Goal: Information Seeking & Learning: Learn about a topic

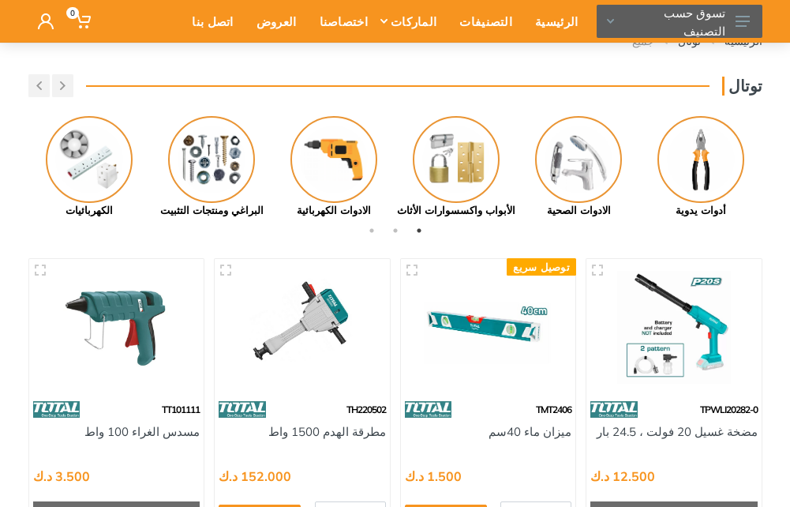
scroll to position [104, 0]
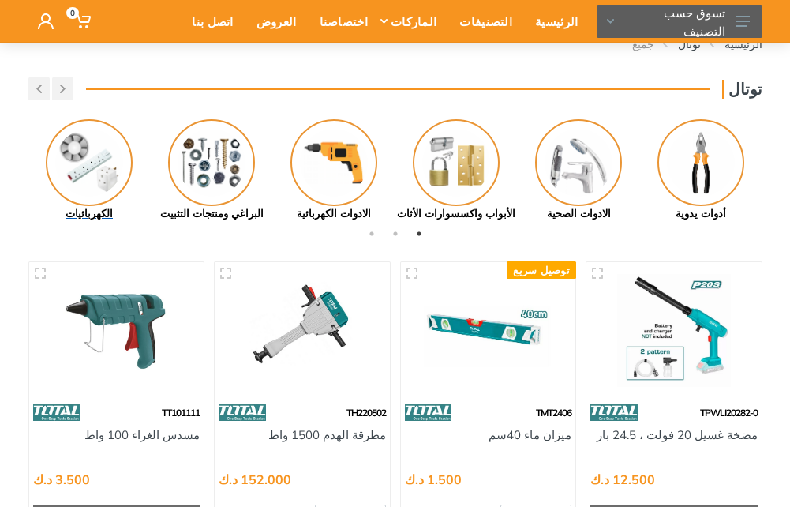
click at [78, 178] on img at bounding box center [89, 162] width 87 height 87
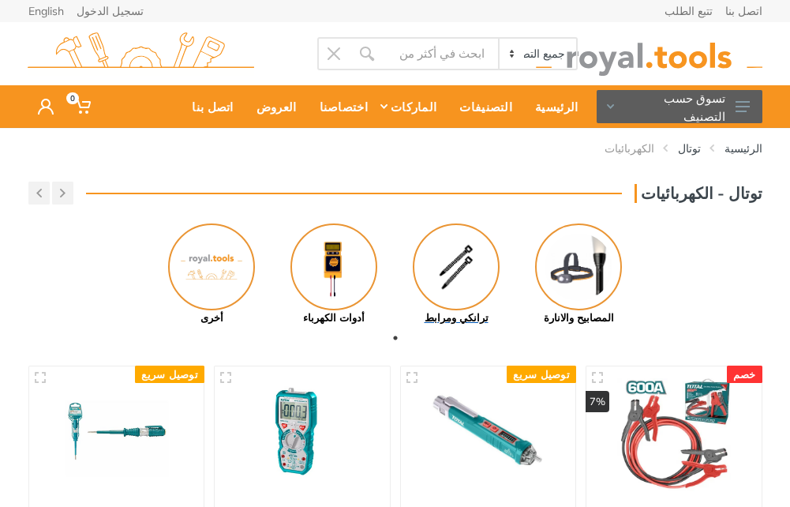
click at [432, 273] on img at bounding box center [456, 266] width 87 height 87
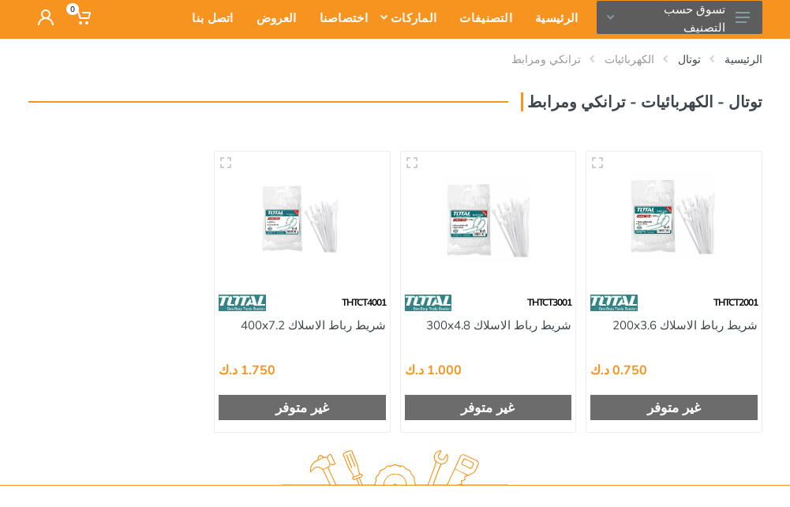
scroll to position [47, 0]
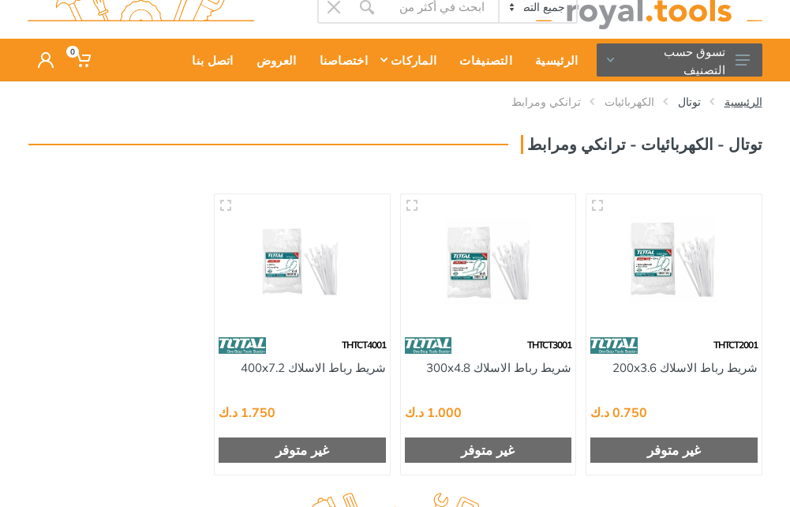
click at [739, 101] on link "الرئيسية" at bounding box center [743, 102] width 38 height 16
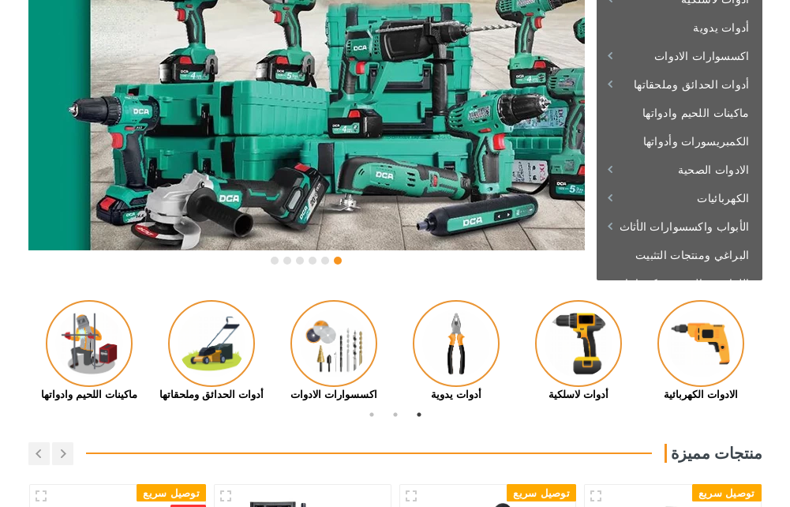
scroll to position [172, 0]
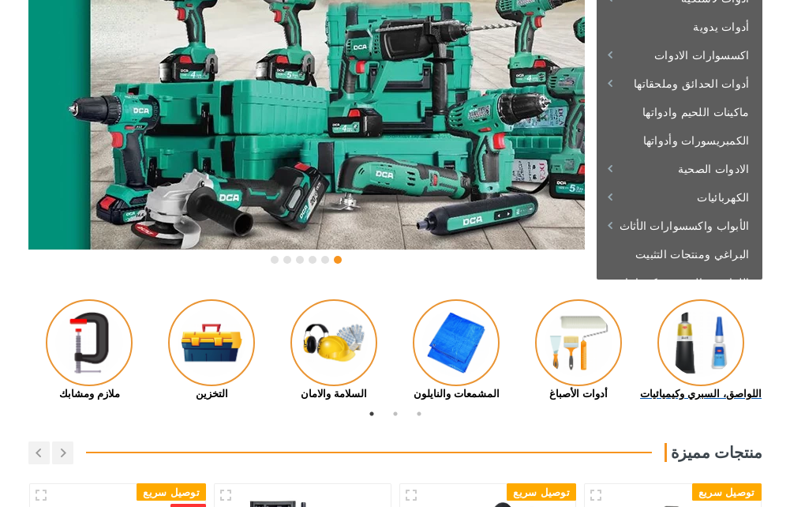
click at [677, 349] on img at bounding box center [700, 342] width 87 height 87
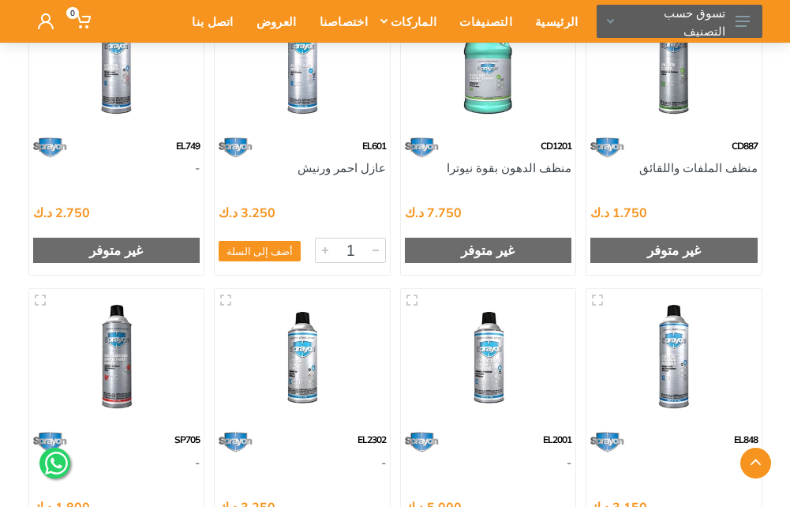
scroll to position [1810, 0]
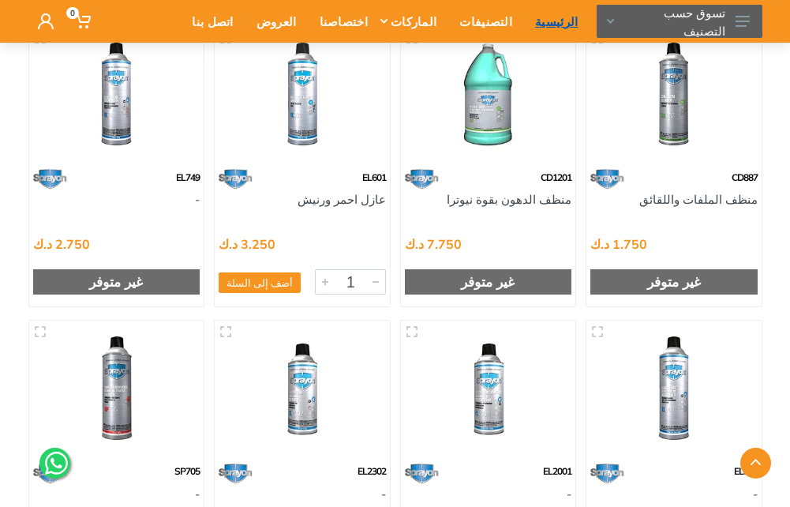
click at [555, 23] on div "الرئيسية" at bounding box center [551, 21] width 65 height 33
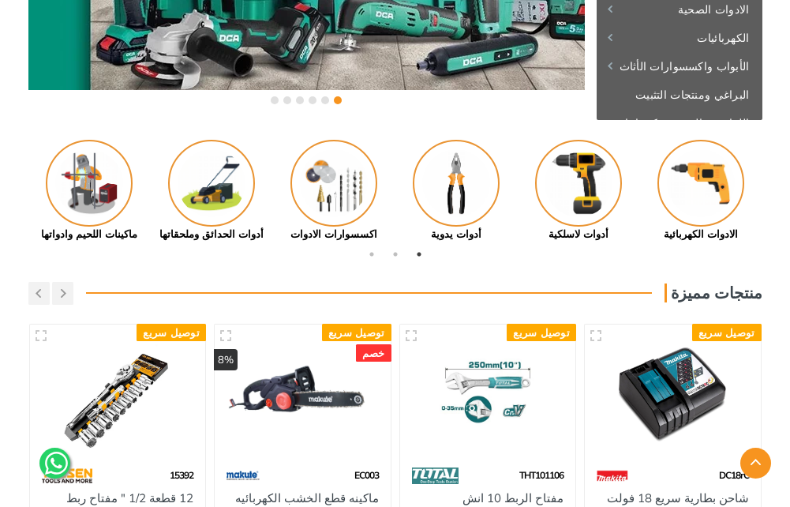
scroll to position [331, 0]
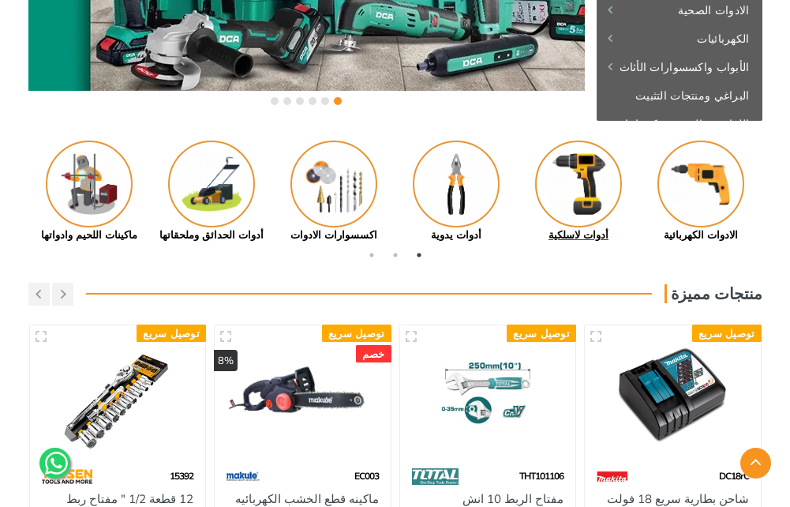
click at [558, 214] on img at bounding box center [578, 183] width 87 height 87
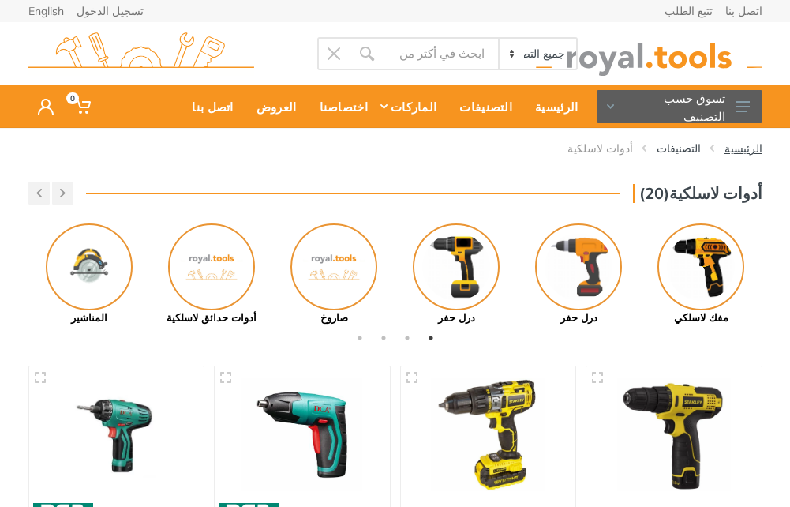
click at [744, 155] on link "الرئيسية" at bounding box center [743, 148] width 38 height 16
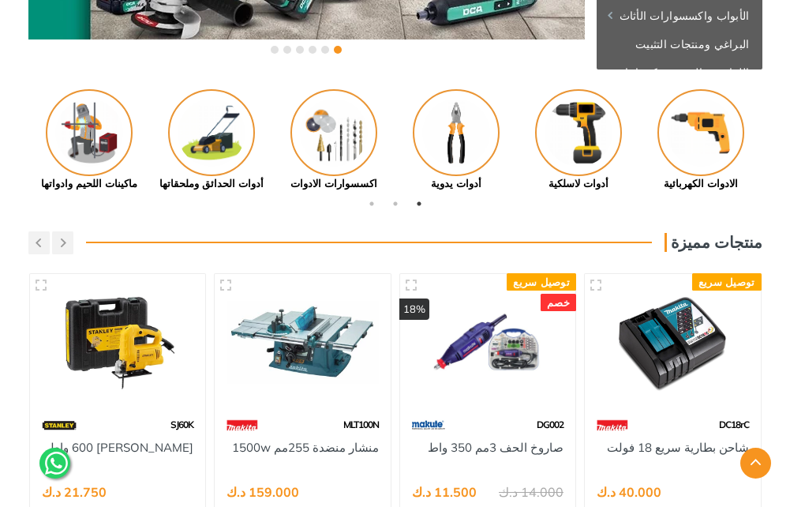
scroll to position [410, 0]
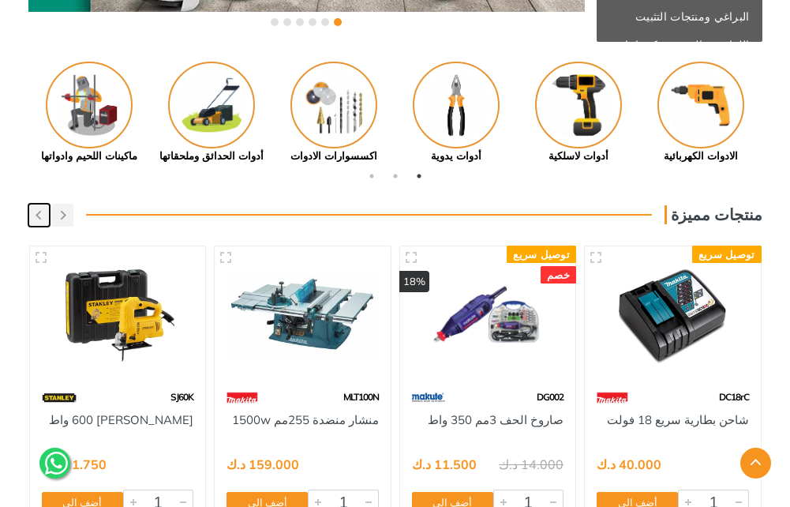
click at [44, 219] on button "button" at bounding box center [38, 215] width 21 height 23
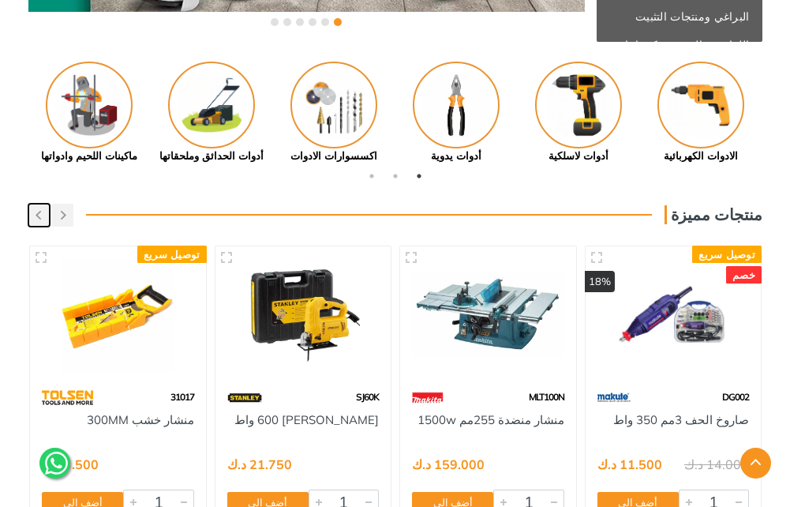
click at [39, 218] on use "button" at bounding box center [39, 215] width 6 height 9
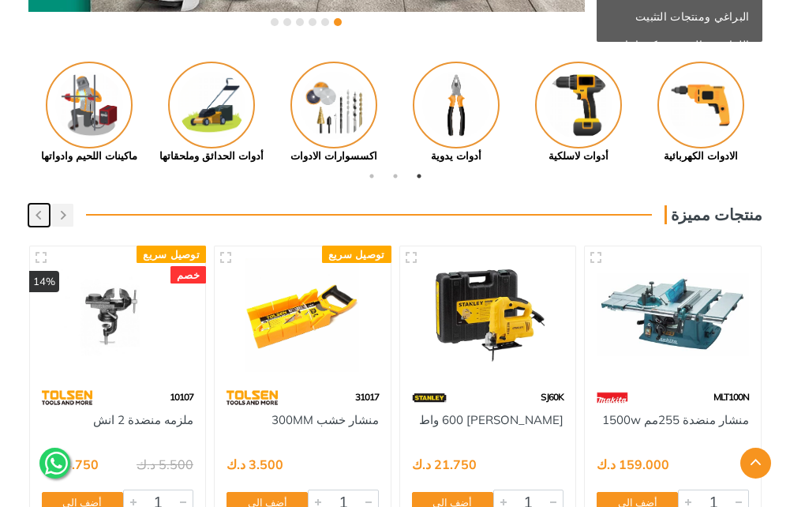
click at [39, 218] on use "button" at bounding box center [39, 215] width 6 height 9
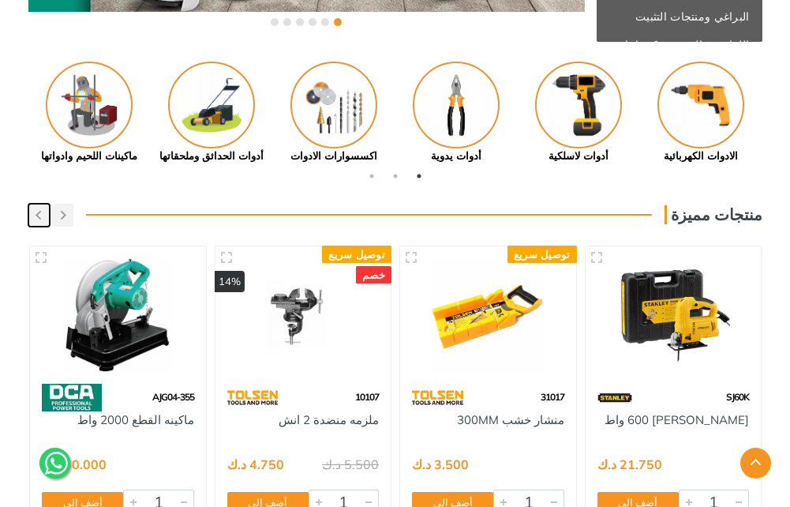
click at [39, 218] on use "button" at bounding box center [39, 215] width 6 height 9
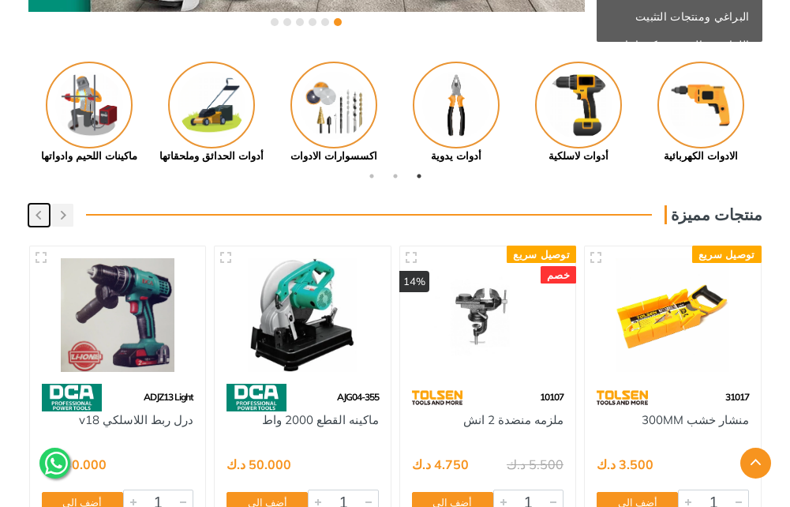
click at [38, 215] on use "button" at bounding box center [39, 215] width 6 height 9
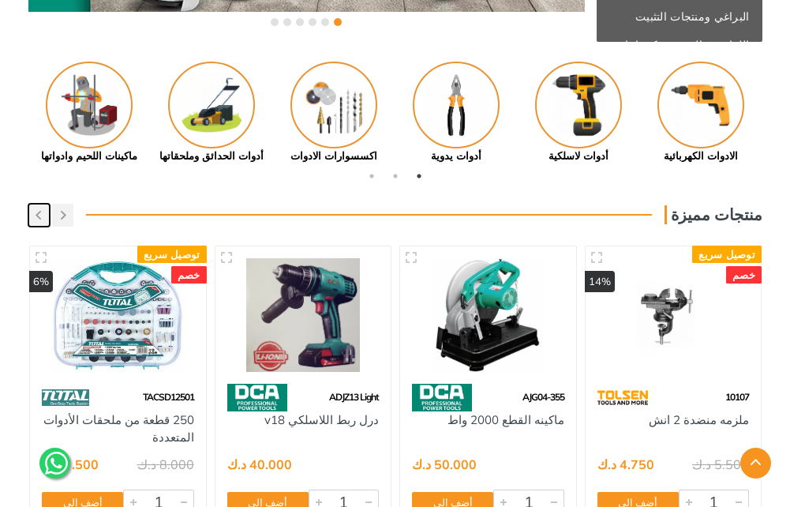
click at [46, 210] on button "button" at bounding box center [38, 215] width 21 height 23
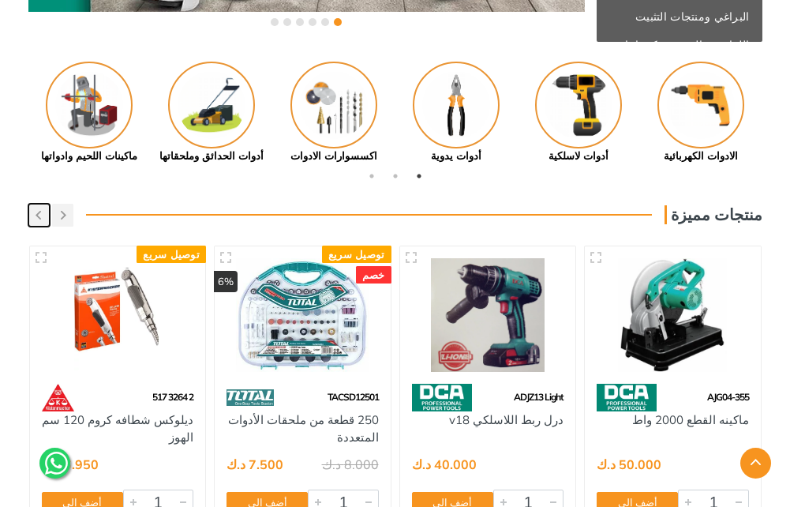
click at [46, 210] on button "button" at bounding box center [38, 215] width 21 height 23
click at [37, 212] on icon "button" at bounding box center [39, 215] width 6 height 9
click at [40, 212] on icon "button" at bounding box center [39, 215] width 6 height 9
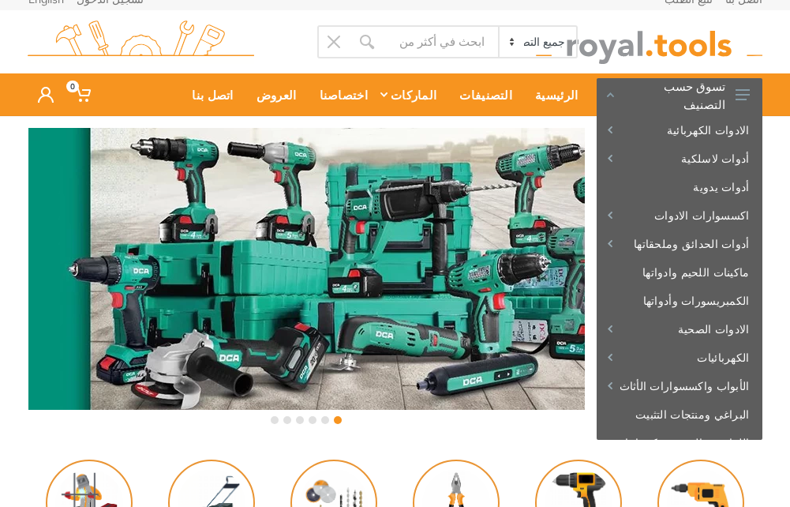
scroll to position [0, 0]
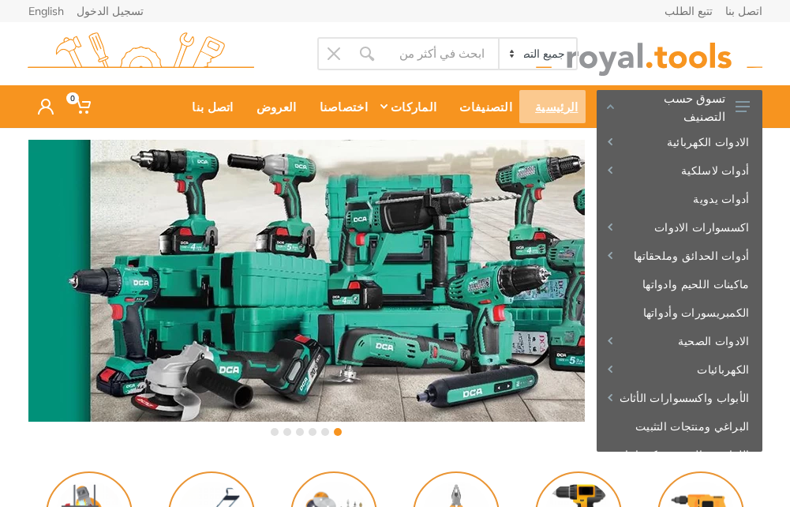
click at [564, 103] on div "الرئيسية" at bounding box center [551, 106] width 65 height 33
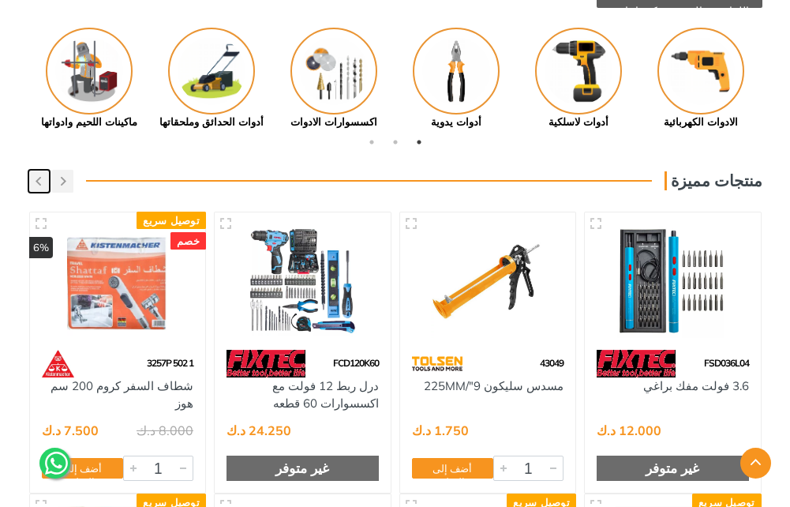
click at [47, 185] on button "button" at bounding box center [38, 181] width 21 height 23
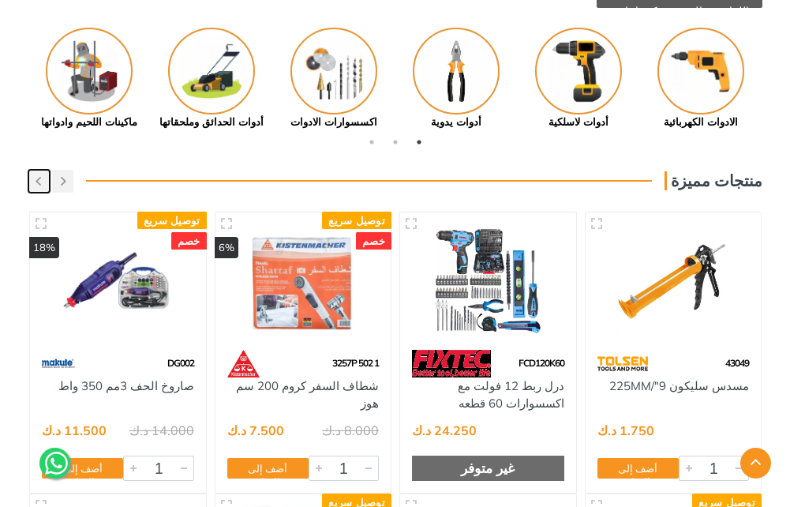
click at [47, 185] on button "button" at bounding box center [38, 181] width 21 height 23
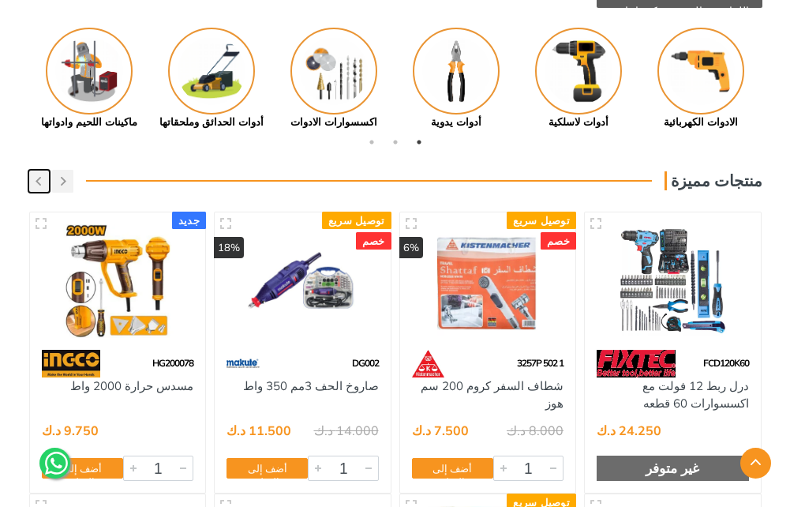
click at [47, 185] on button "button" at bounding box center [38, 181] width 21 height 23
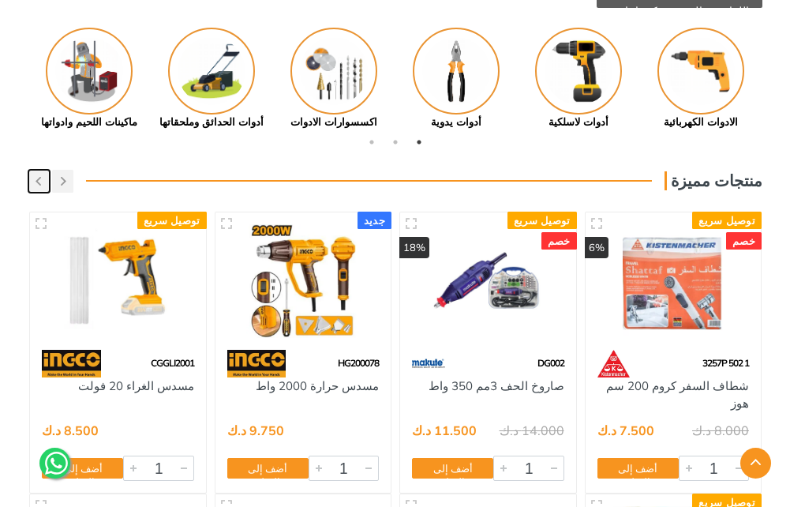
click at [47, 185] on button "button" at bounding box center [38, 181] width 21 height 23
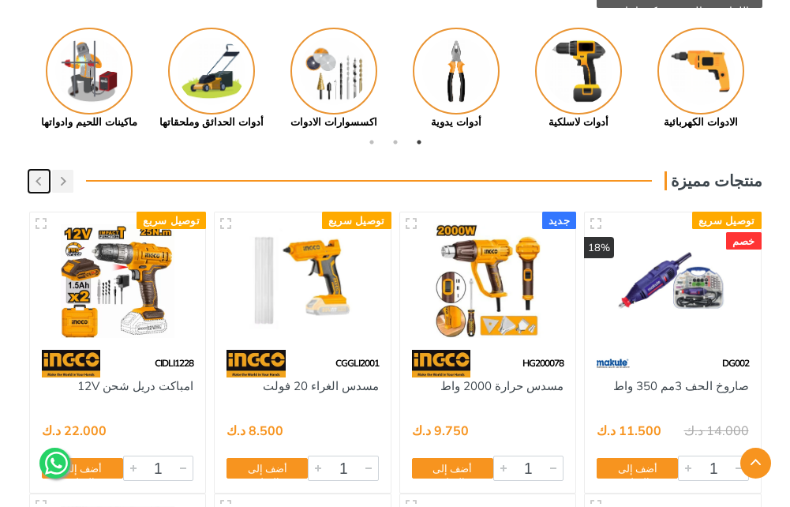
click at [47, 185] on button "button" at bounding box center [38, 181] width 21 height 23
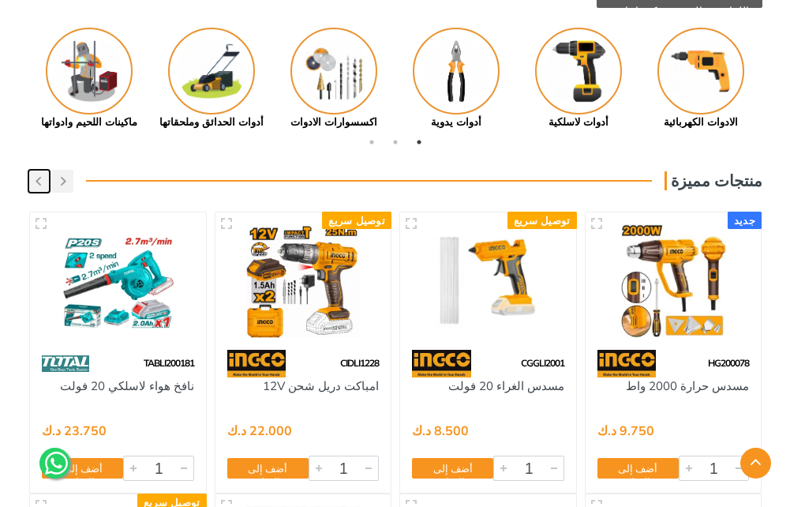
click at [47, 185] on button "button" at bounding box center [38, 181] width 21 height 23
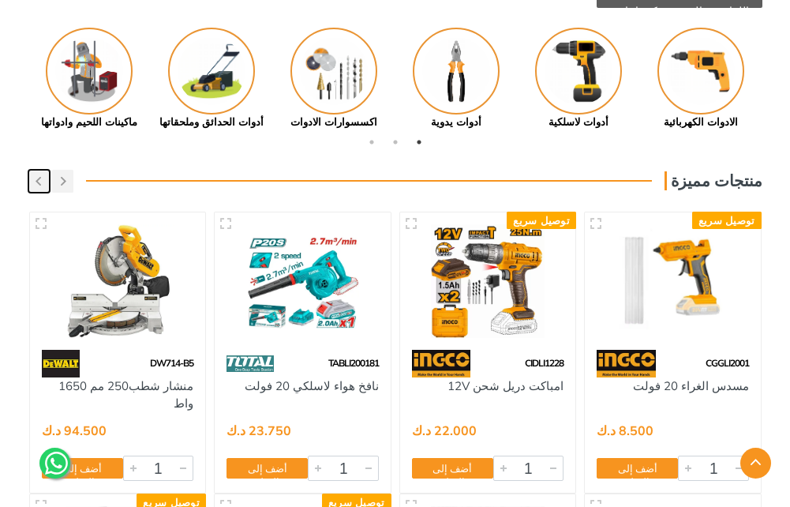
click at [47, 185] on button "button" at bounding box center [38, 181] width 21 height 23
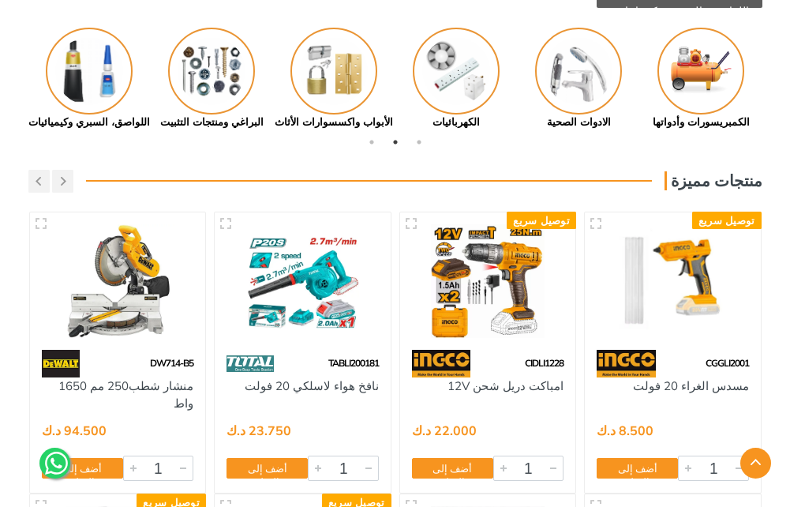
drag, startPoint x: 247, startPoint y: 84, endPoint x: 853, endPoint y: 29, distance: 608.5
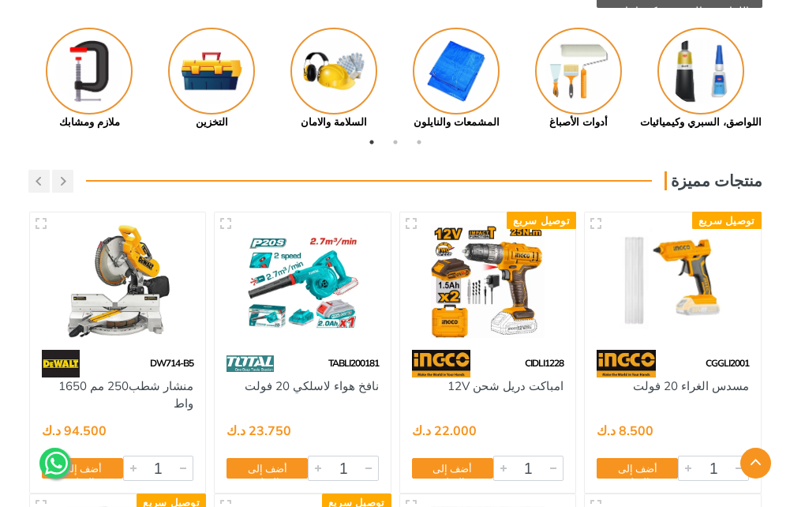
drag, startPoint x: 383, startPoint y: 69, endPoint x: 868, endPoint y: 28, distance: 487.0
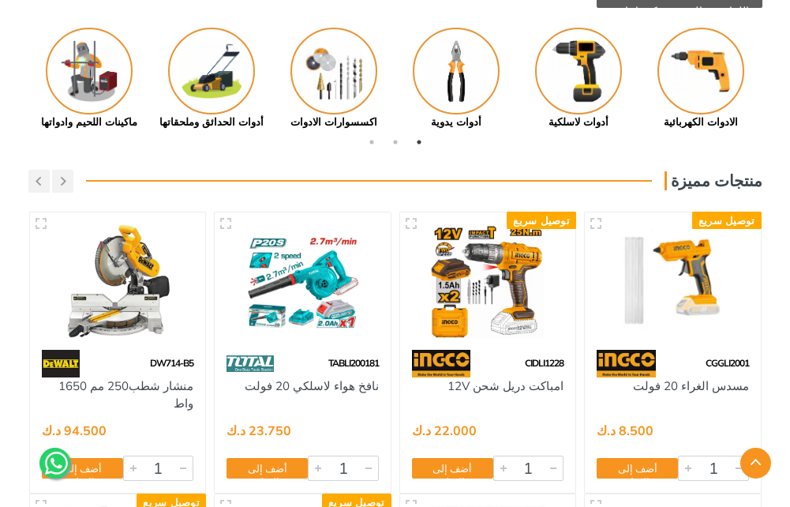
drag, startPoint x: 318, startPoint y: 80, endPoint x: 828, endPoint y: 42, distance: 511.3
click at [679, 77] on img at bounding box center [700, 71] width 87 height 87
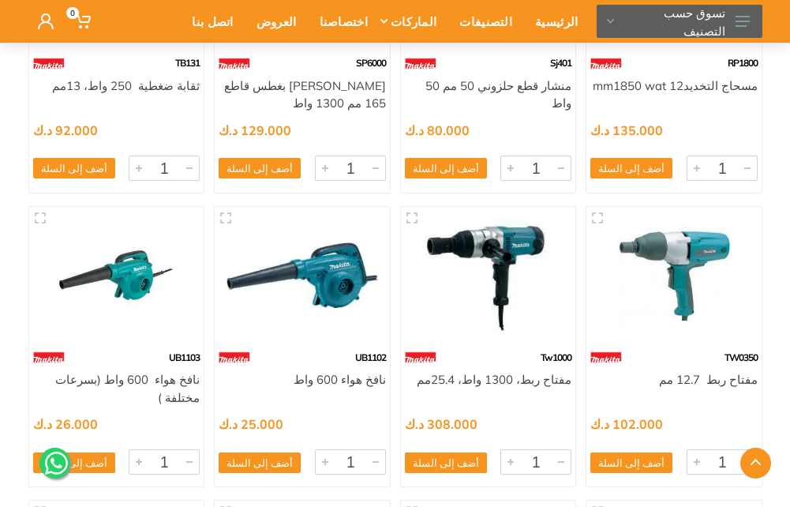
scroll to position [12784, 0]
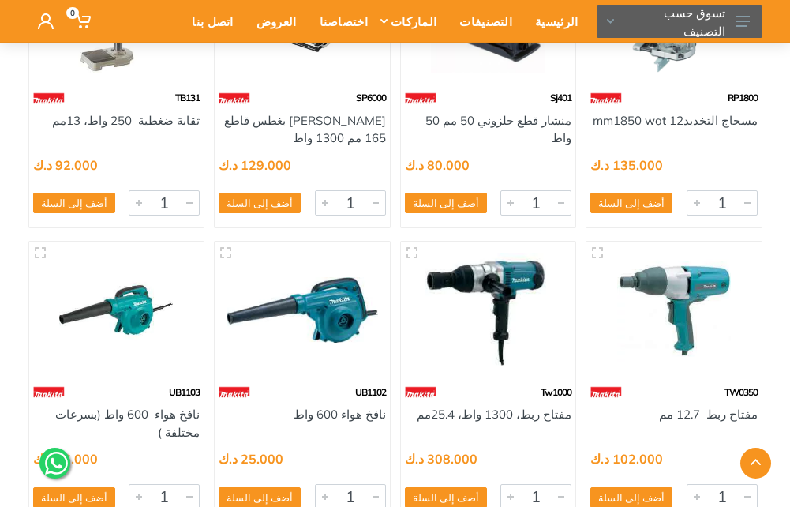
click at [296, 317] on img at bounding box center [302, 310] width 152 height 114
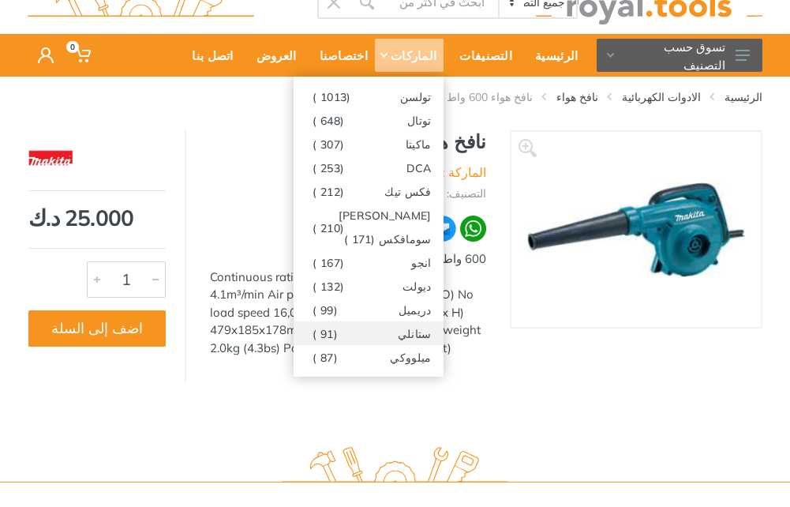
scroll to position [79, 0]
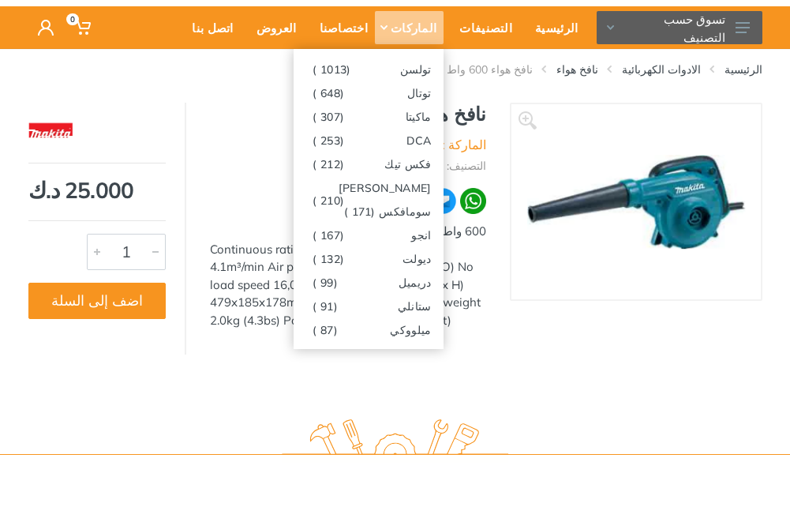
click at [387, 28] on icon at bounding box center [383, 27] width 7 height 5
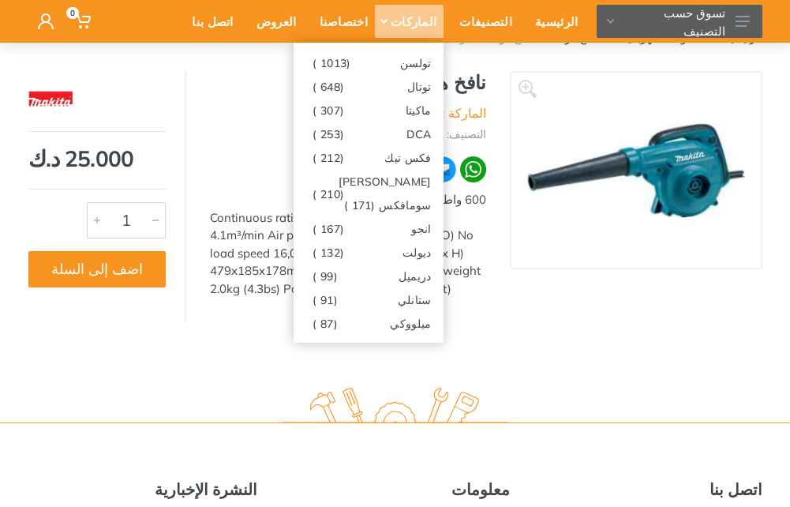
click at [443, 18] on div "الماركات" at bounding box center [409, 21] width 69 height 33
click at [436, 85] on link "توتال (648 )" at bounding box center [369, 86] width 150 height 24
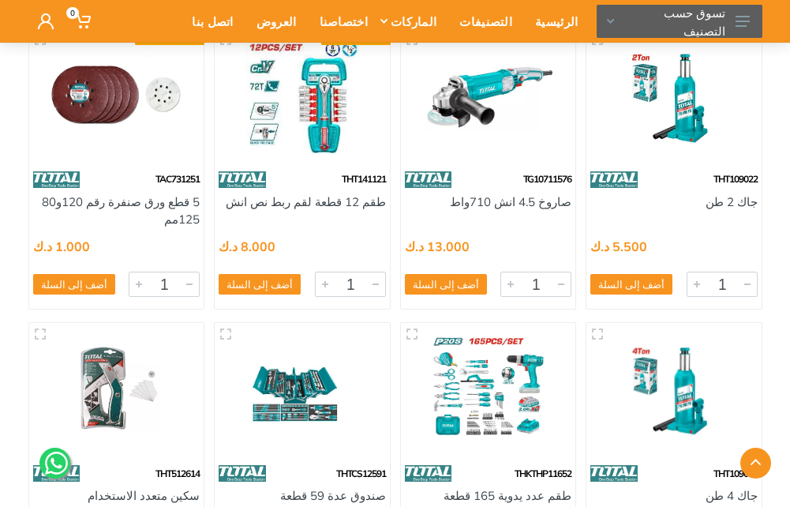
scroll to position [50411, 0]
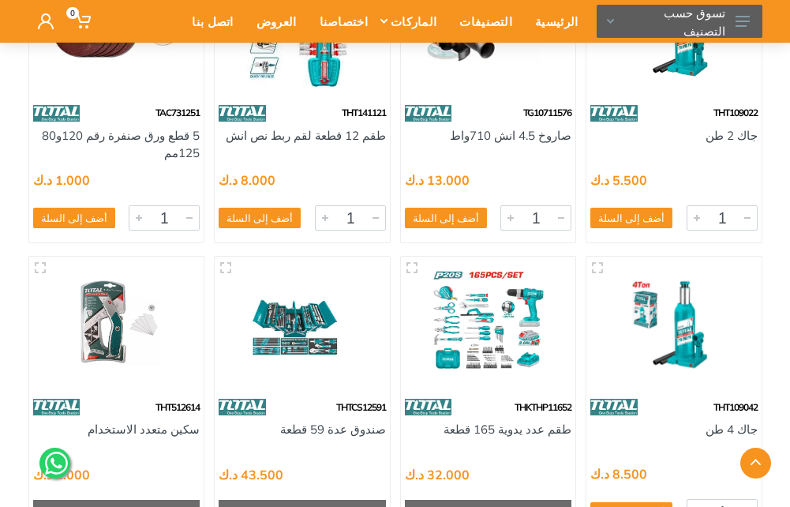
click at [417, 335] on img at bounding box center [489, 325] width 152 height 114
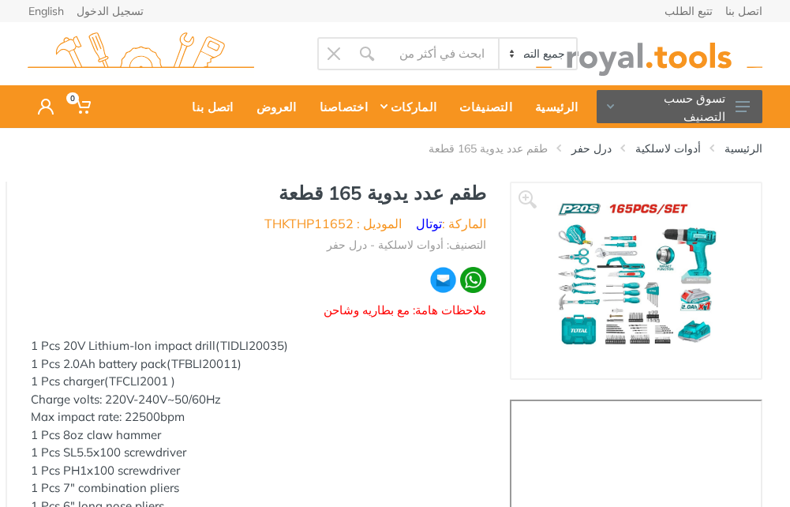
click at [631, 253] on img at bounding box center [635, 280] width 163 height 163
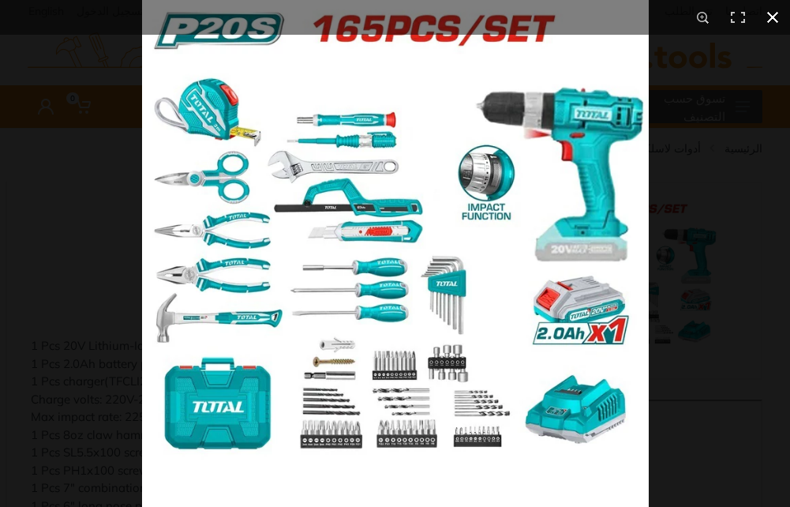
click at [772, 22] on button at bounding box center [772, 17] width 35 height 35
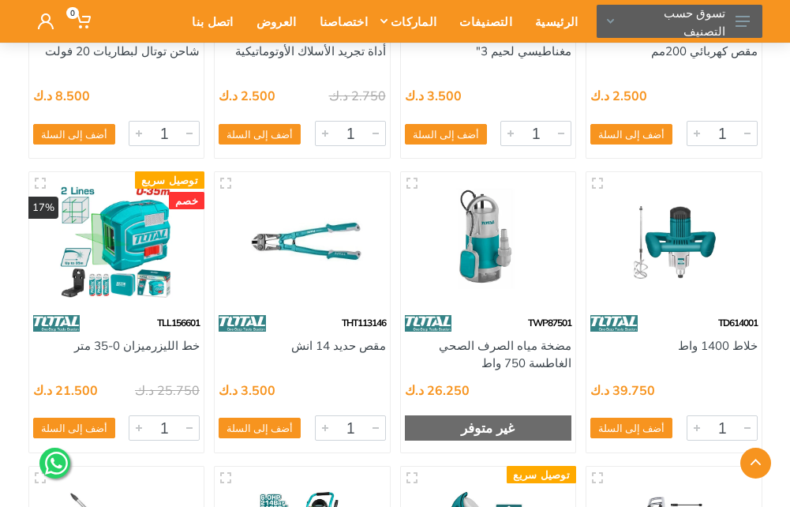
scroll to position [1342, 0]
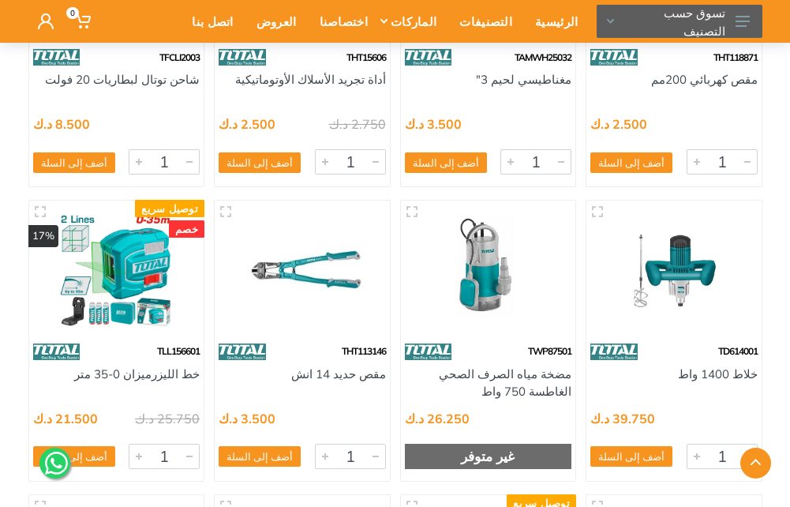
click at [136, 287] on img at bounding box center [117, 269] width 152 height 114
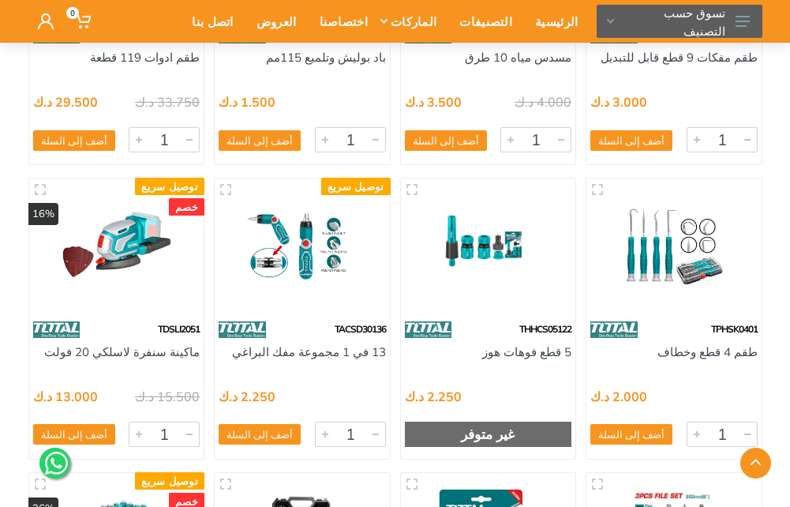
scroll to position [57196, 0]
